Goal: Information Seeking & Learning: Learn about a topic

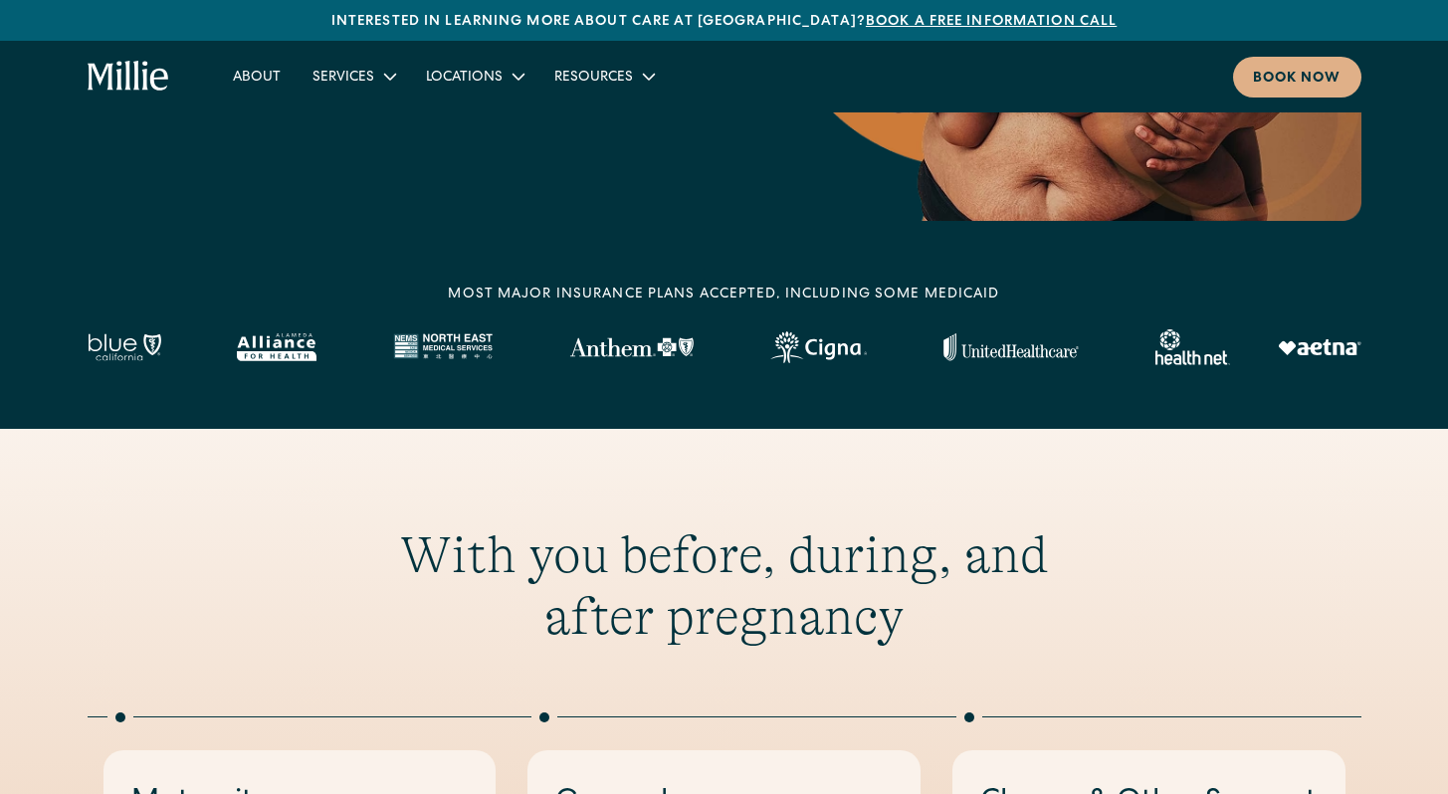
scroll to position [851, 0]
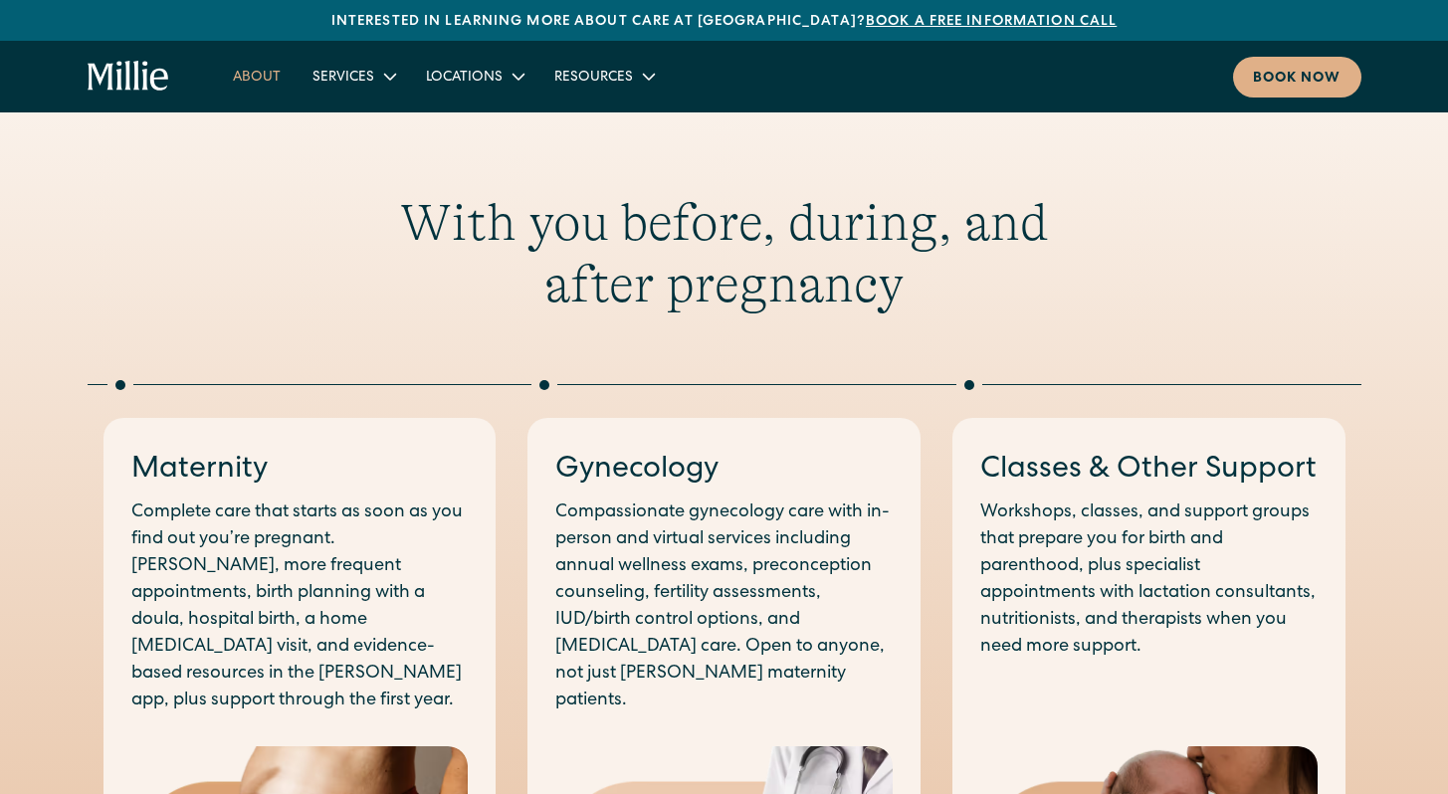
click at [230, 80] on link "About" at bounding box center [257, 76] width 80 height 33
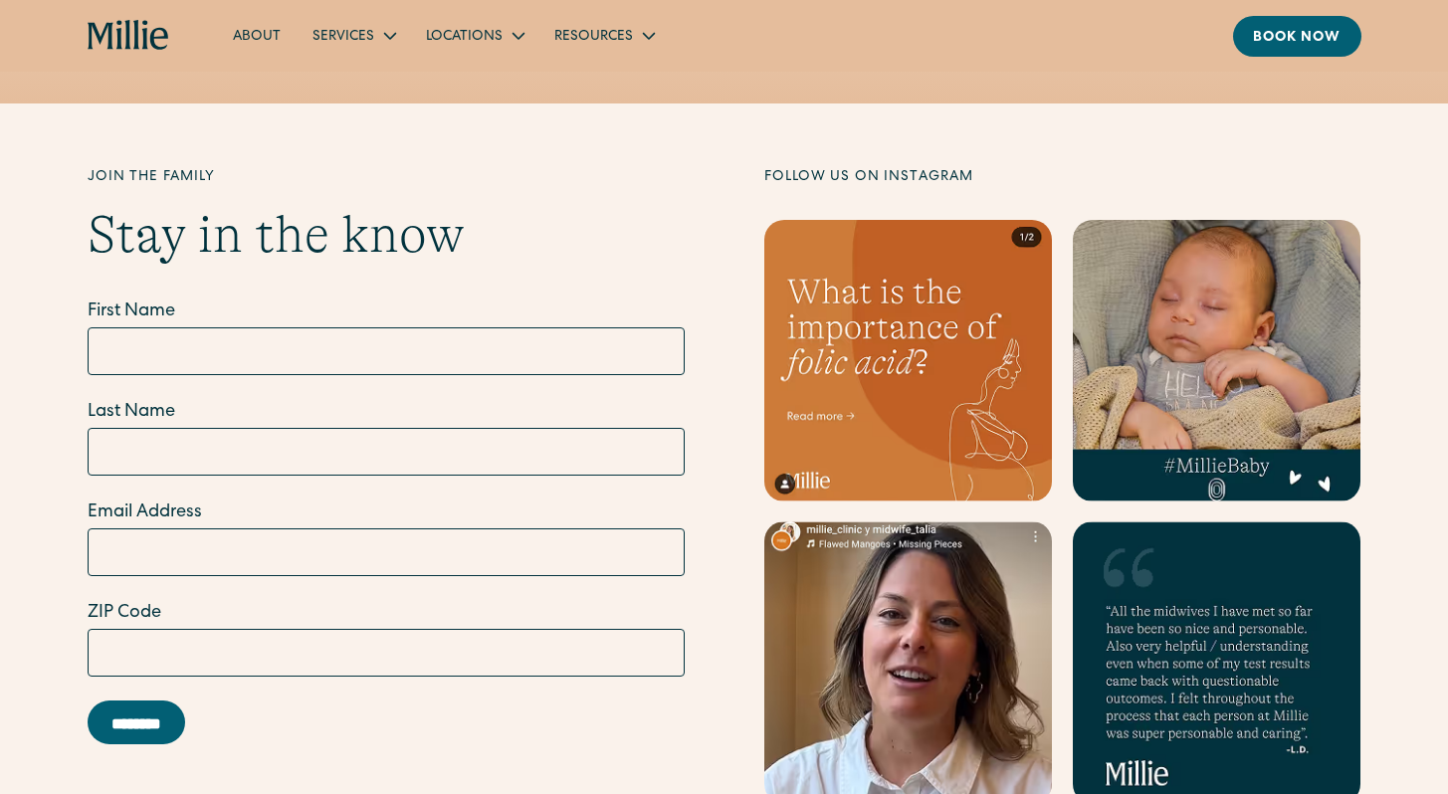
scroll to position [5742, 0]
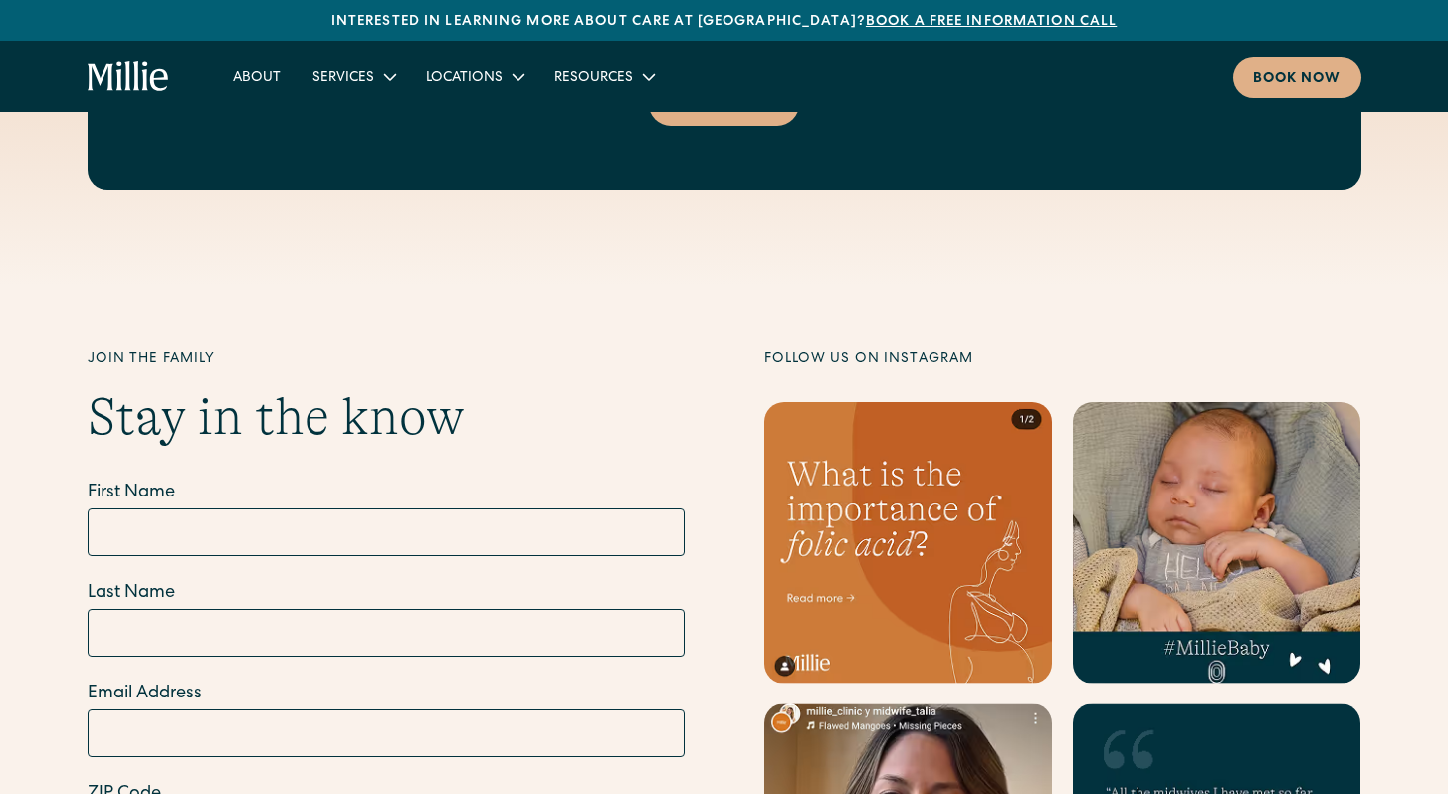
scroll to position [7454, 0]
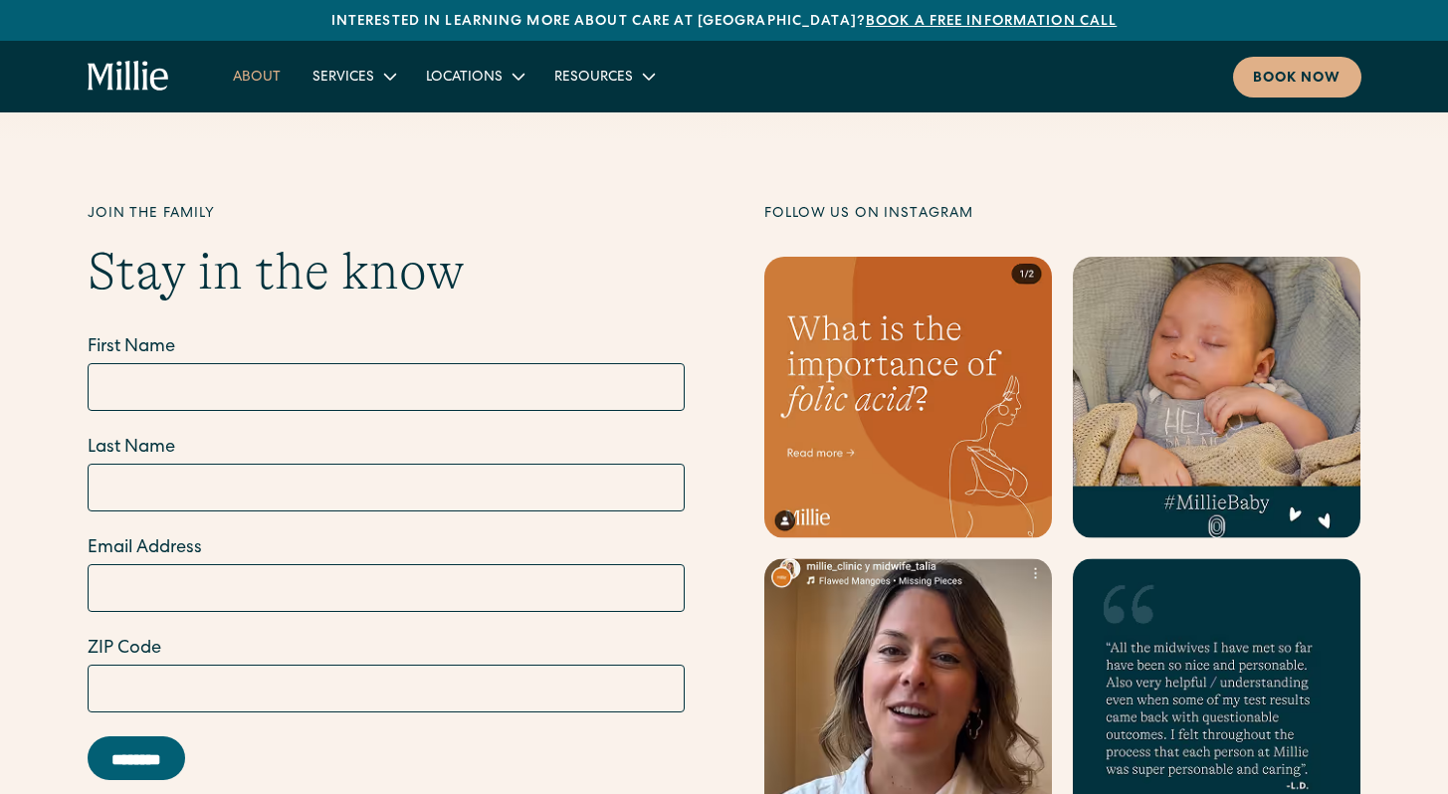
click at [275, 82] on link "About" at bounding box center [257, 76] width 80 height 33
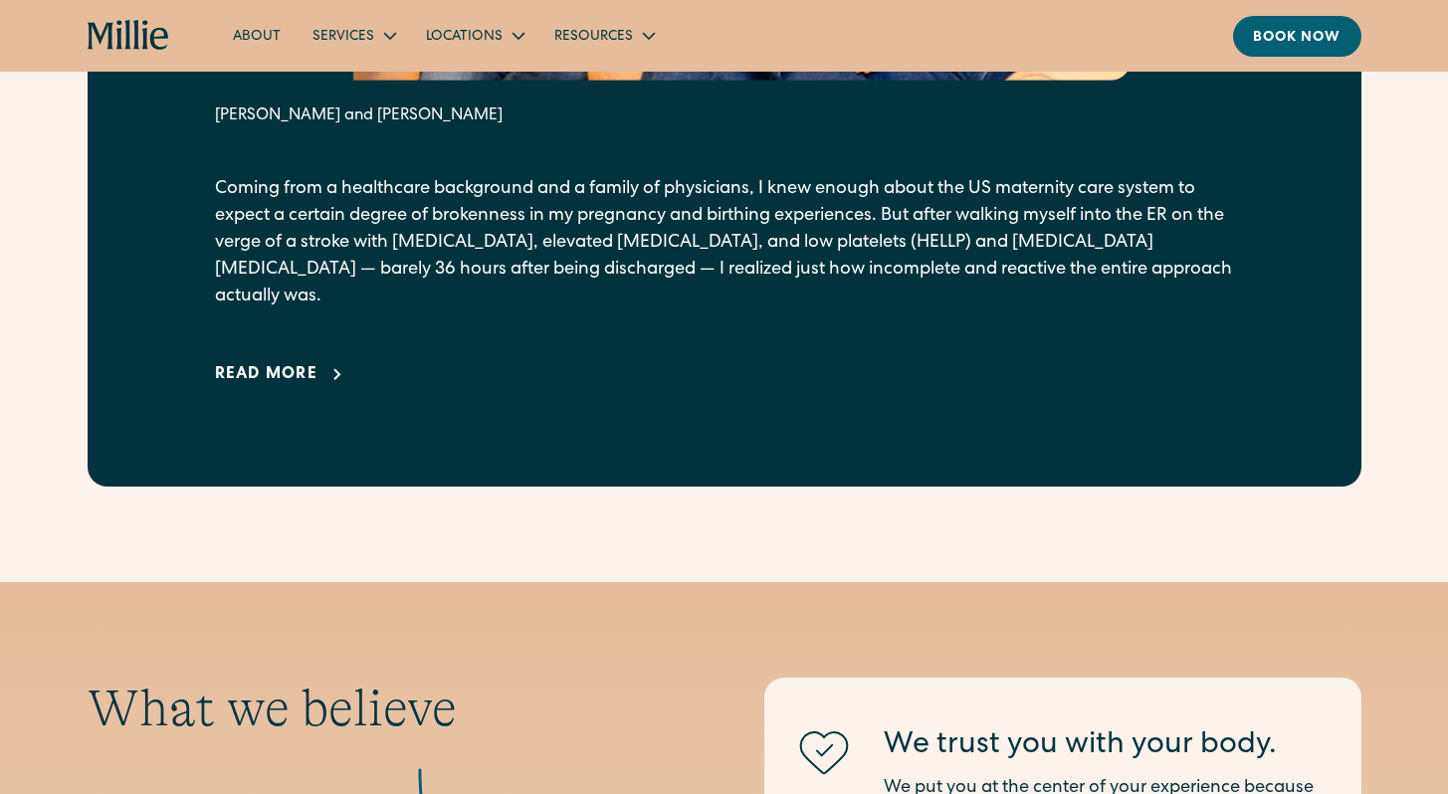
scroll to position [1577, 0]
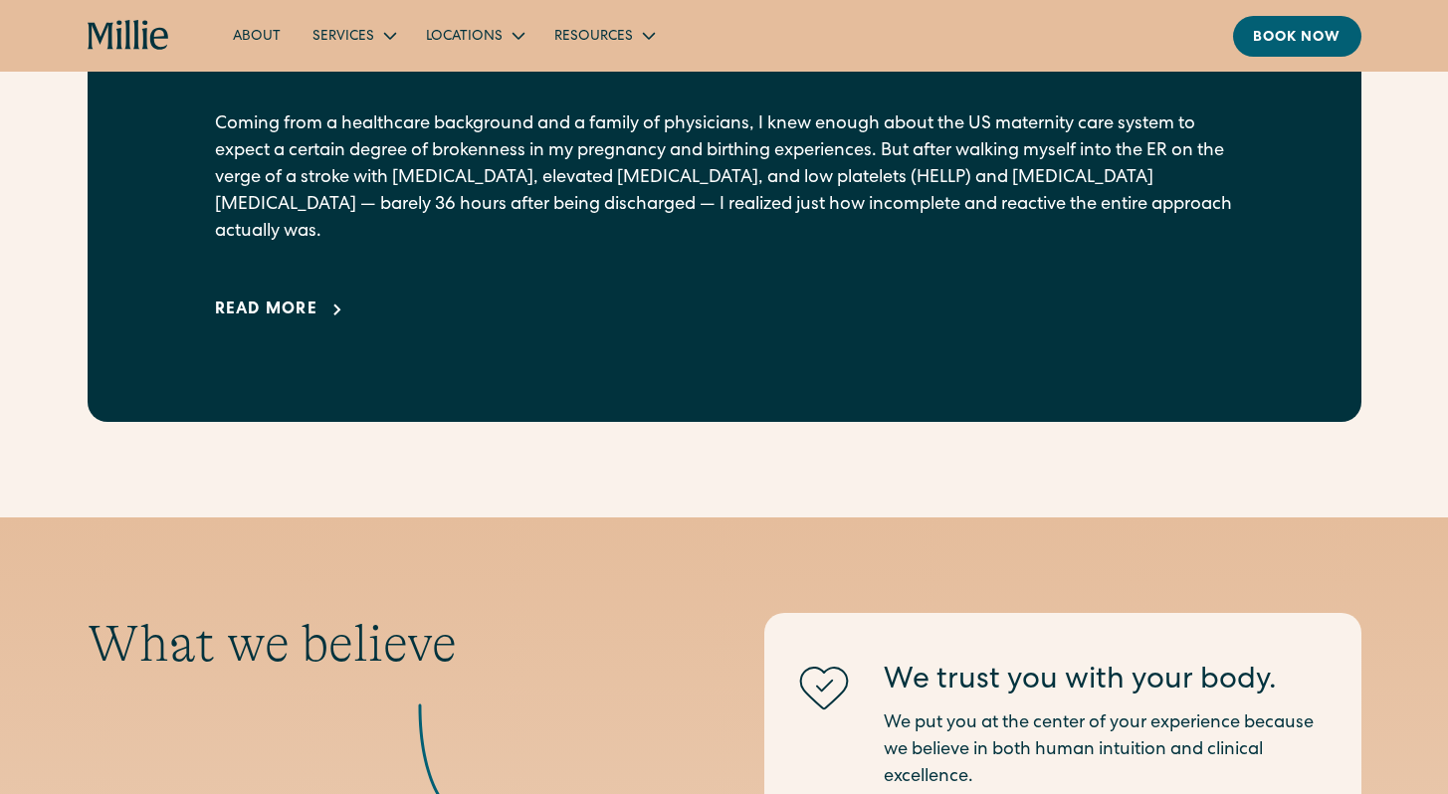
click at [302, 299] on div "Read more" at bounding box center [267, 311] width 104 height 24
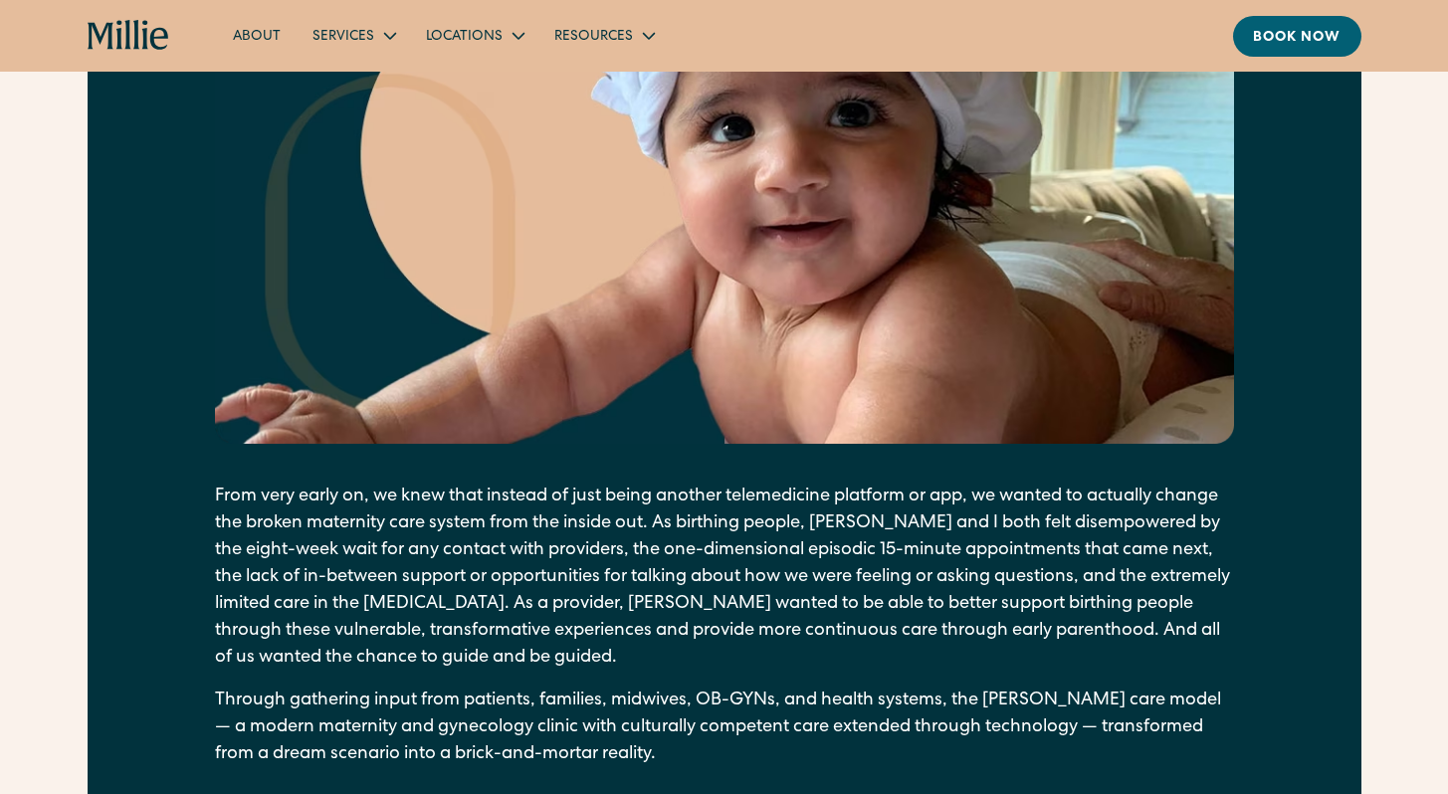
scroll to position [2685, 0]
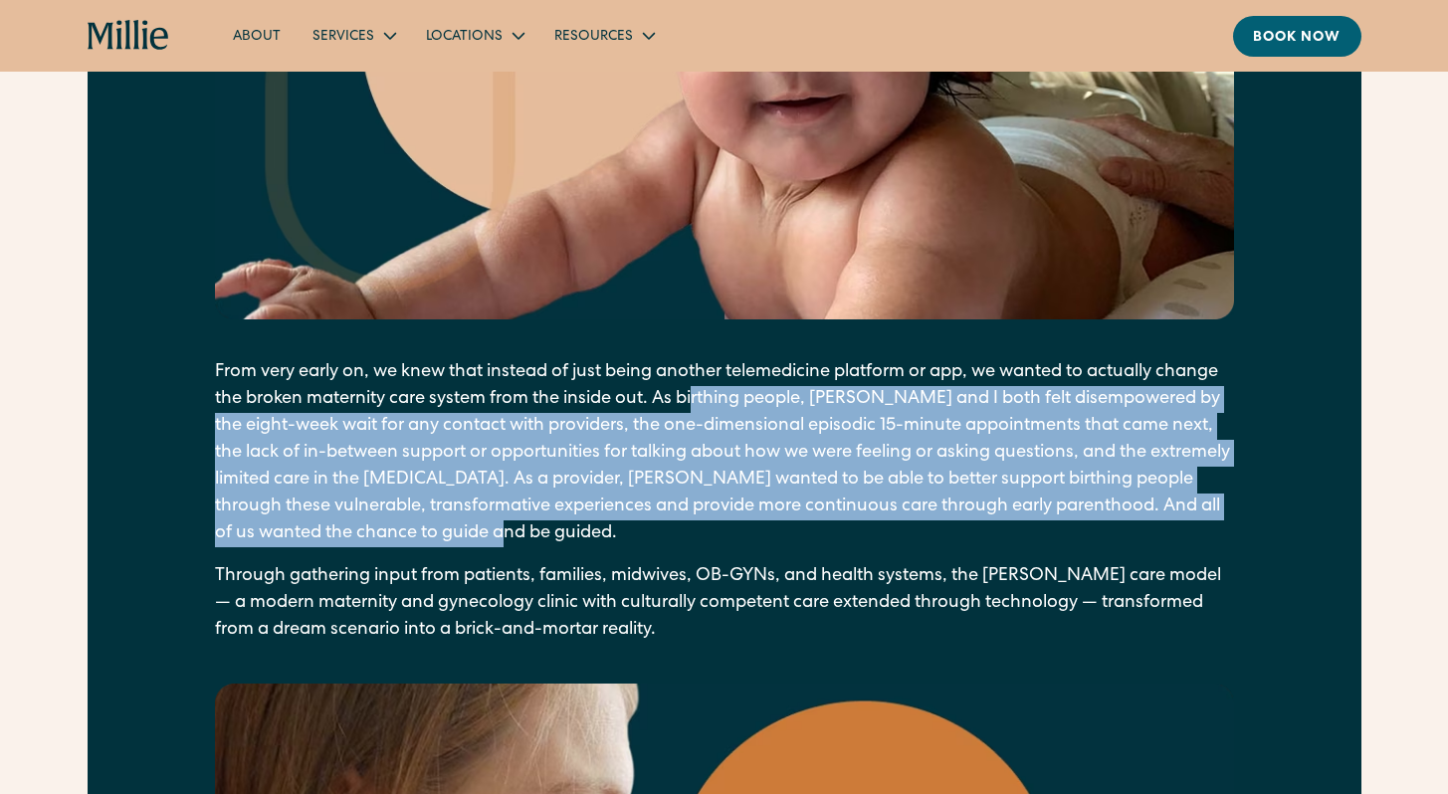
drag, startPoint x: 761, startPoint y: 369, endPoint x: 970, endPoint y: 502, distance: 247.4
click at [970, 502] on p "From very early on, we knew that instead of just being another telemedicine pla…" at bounding box center [724, 453] width 1019 height 188
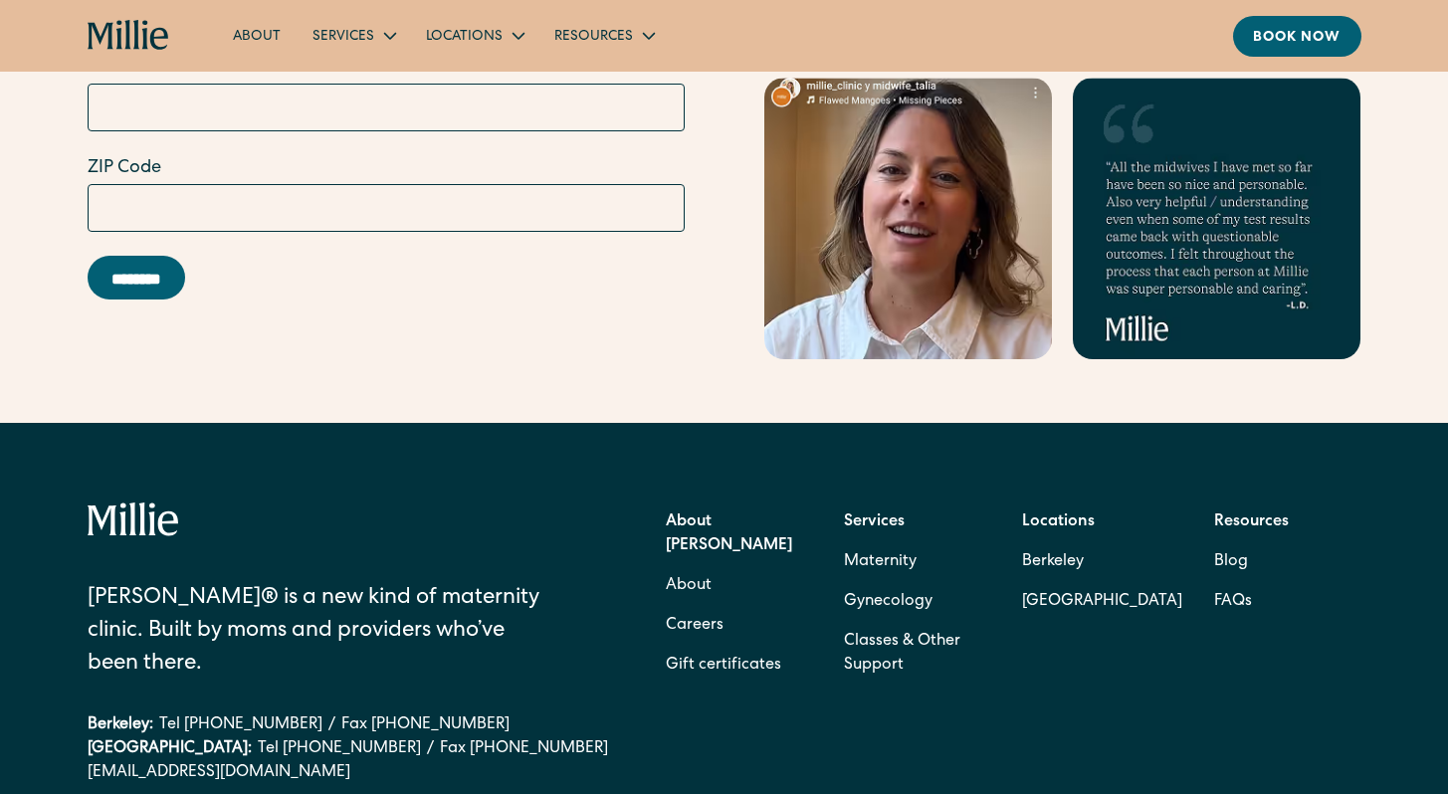
scroll to position [8428, 0]
